Goal: Task Accomplishment & Management: Manage account settings

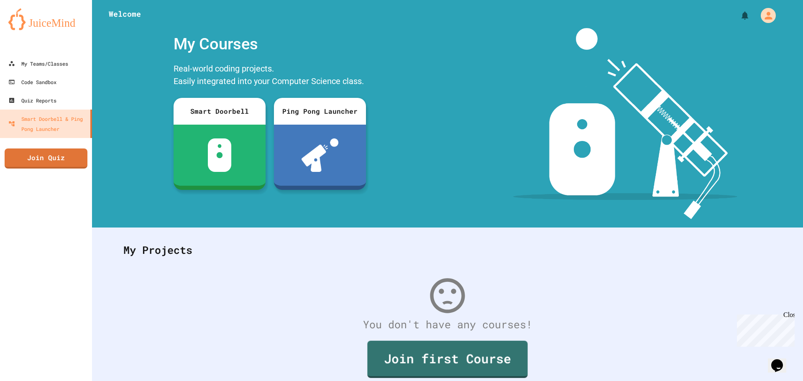
click at [436, 365] on link "Join first Course" at bounding box center [447, 359] width 160 height 37
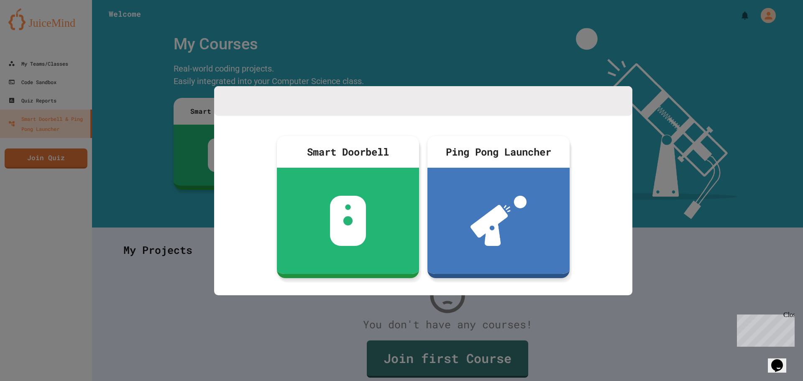
click at [627, 95] on div at bounding box center [423, 101] width 418 height 30
drag, startPoint x: 623, startPoint y: 97, endPoint x: 618, endPoint y: 97, distance: 5.0
click at [618, 97] on div at bounding box center [423, 101] width 418 height 30
click at [405, 84] on div at bounding box center [401, 190] width 803 height 381
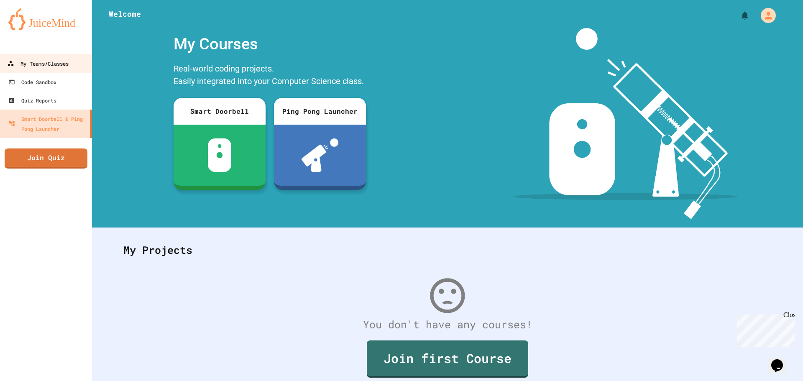
click at [15, 59] on div "My Teams/Classes" at bounding box center [37, 64] width 61 height 10
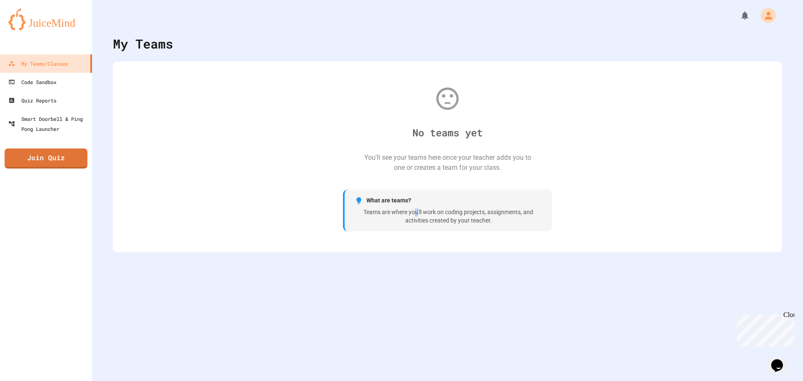
click at [413, 209] on div "What are teams? Teams are where you'll work on coding projects, assignments, an…" at bounding box center [447, 210] width 209 height 42
click at [395, 207] on div "What are teams? Teams are where you'll work on coding projects, assignments, an…" at bounding box center [447, 210] width 209 height 42
click at [764, 12] on icon "My Account" at bounding box center [768, 16] width 8 height 8
click at [55, 83] on div "Code Sandbox" at bounding box center [31, 82] width 49 height 10
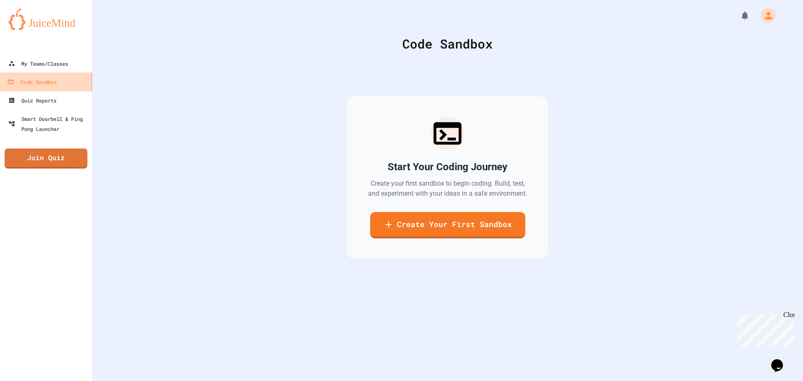
click at [62, 85] on link "Code Sandbox" at bounding box center [46, 81] width 95 height 19
click at [66, 101] on link "Quiz Reports" at bounding box center [46, 100] width 95 height 19
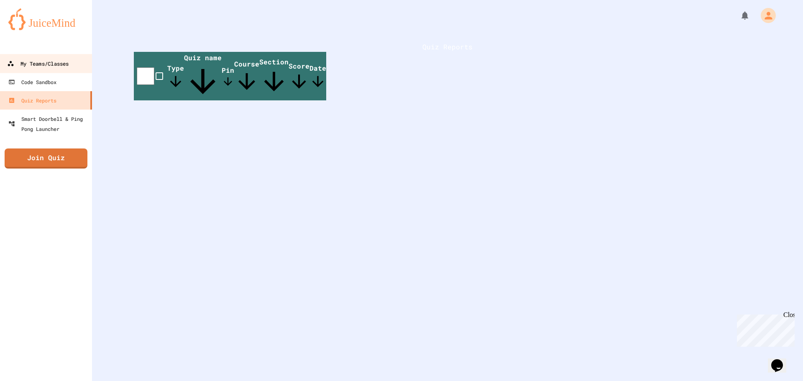
click at [64, 59] on div "My Teams/Classes" at bounding box center [37, 64] width 61 height 10
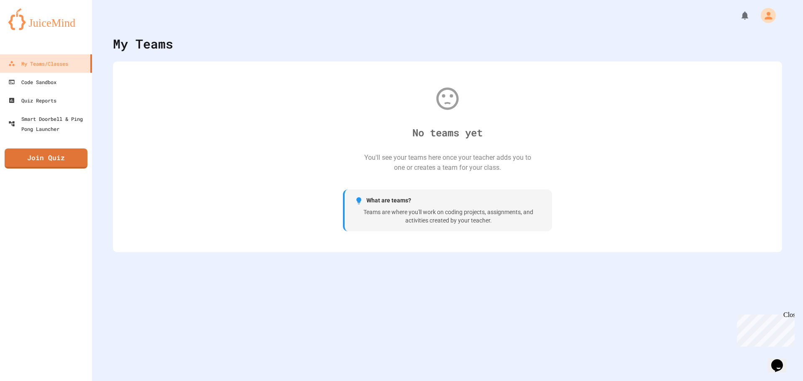
click at [71, 15] on img at bounding box center [45, 19] width 75 height 22
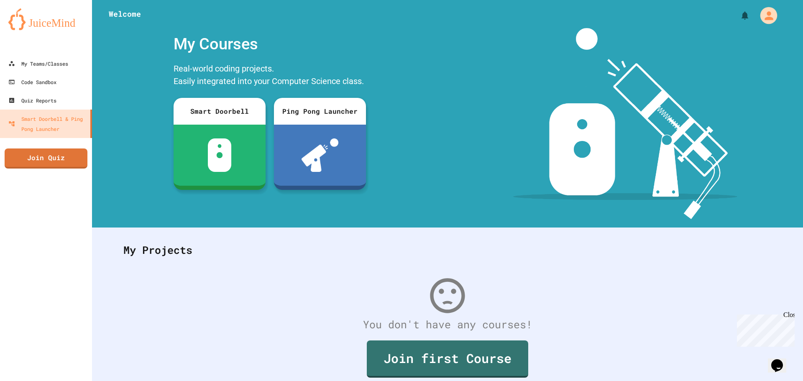
click at [764, 18] on icon "My Account" at bounding box center [768, 15] width 8 height 8
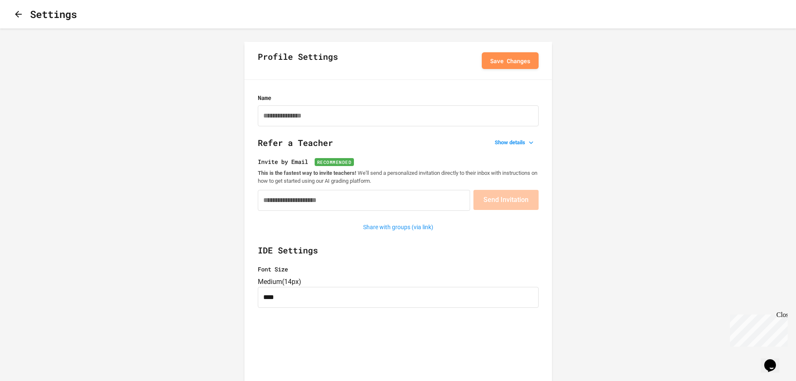
type input "**********"
